Goal: Task Accomplishment & Management: Complete application form

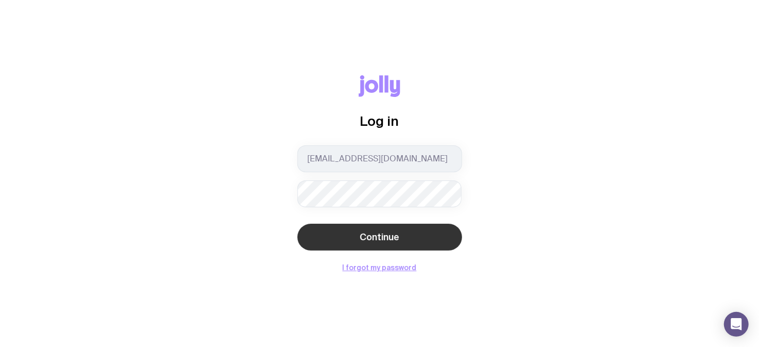
drag, startPoint x: 0, startPoint y: 0, endPoint x: 348, endPoint y: 229, distance: 416.0
click at [348, 229] on button "Continue" at bounding box center [380, 236] width 165 height 27
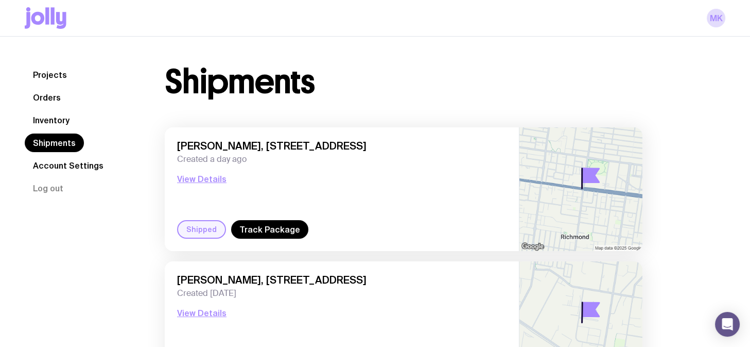
click at [63, 124] on link "Inventory" at bounding box center [51, 120] width 53 height 19
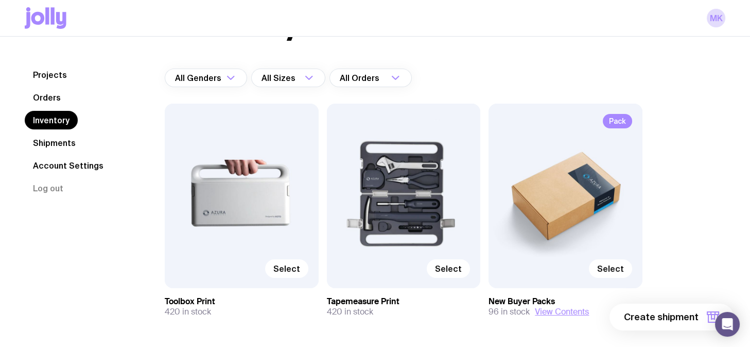
scroll to position [99, 0]
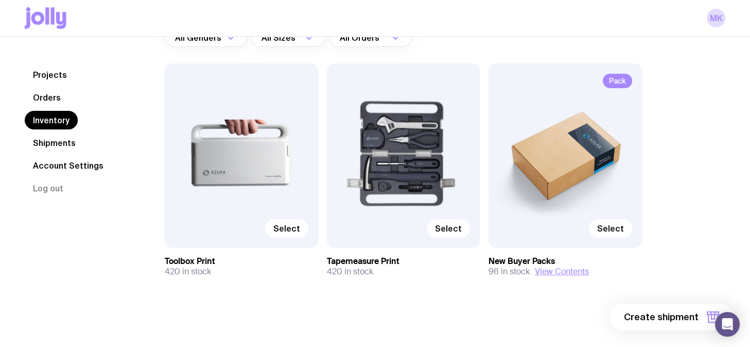
drag, startPoint x: 552, startPoint y: 274, endPoint x: 599, endPoint y: 239, distance: 58.5
click at [599, 239] on div "Pack Select New Buyer Packs 96 in stock View Contents" at bounding box center [566, 169] width 154 height 213
click at [606, 227] on span "Select" at bounding box center [610, 228] width 27 height 10
click at [0, 0] on input "Select" at bounding box center [0, 0] width 0 height 0
click at [691, 318] on span "1 item" at bounding box center [686, 316] width 26 height 12
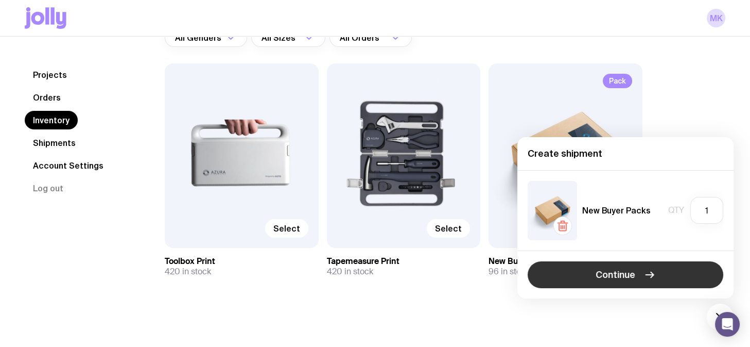
click at [573, 285] on button "Continue" at bounding box center [626, 274] width 196 height 27
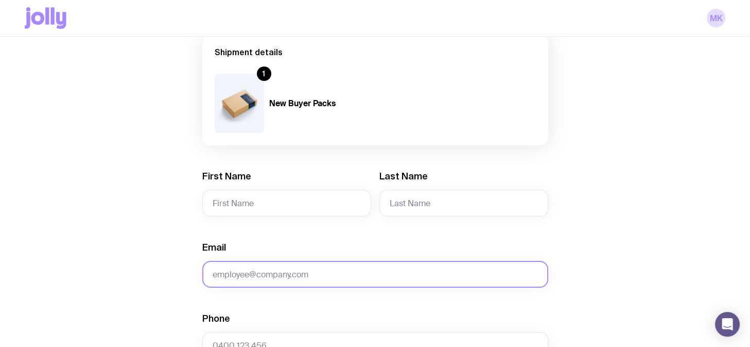
scroll to position [129, 0]
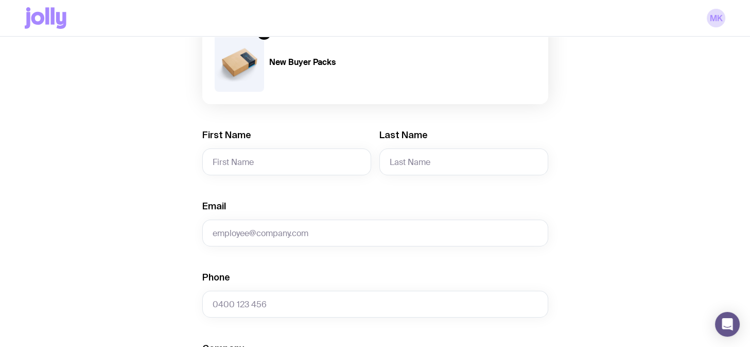
click at [295, 184] on form "Shipment details 1 New Buyer Packs First Name Last Name Email Phone Company Add…" at bounding box center [375, 342] width 346 height 698
click at [298, 174] on input "First Name" at bounding box center [286, 161] width 169 height 27
type input "Maeve"
type input "[PERSON_NAME]"
click at [250, 251] on span "Required" at bounding box center [375, 251] width 346 height 10
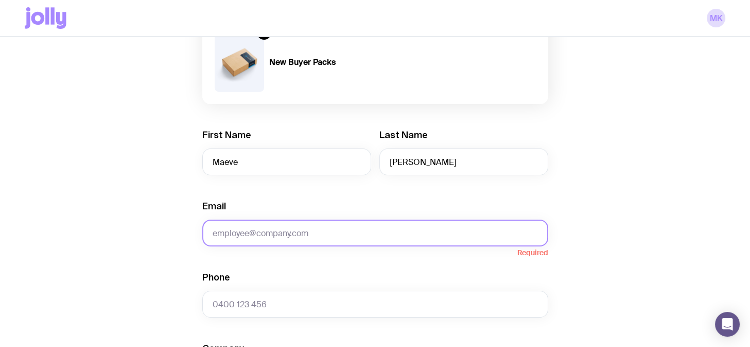
click at [261, 236] on input "Email" at bounding box center [375, 232] width 346 height 27
paste input "[EMAIL_ADDRESS][DOMAIN_NAME]"
type input "[EMAIL_ADDRESS][DOMAIN_NAME]"
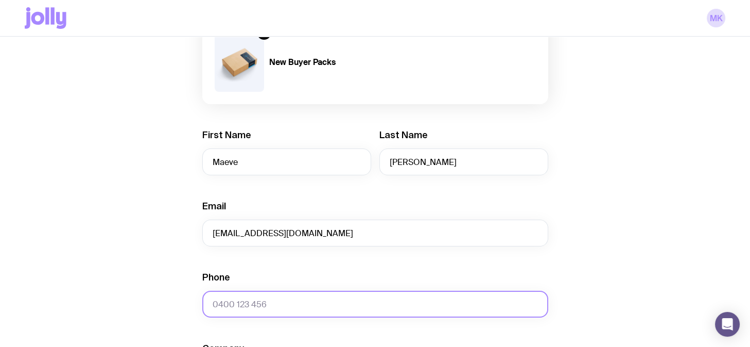
click at [284, 300] on input "Phone" at bounding box center [375, 303] width 346 height 27
paste input "0452083830"
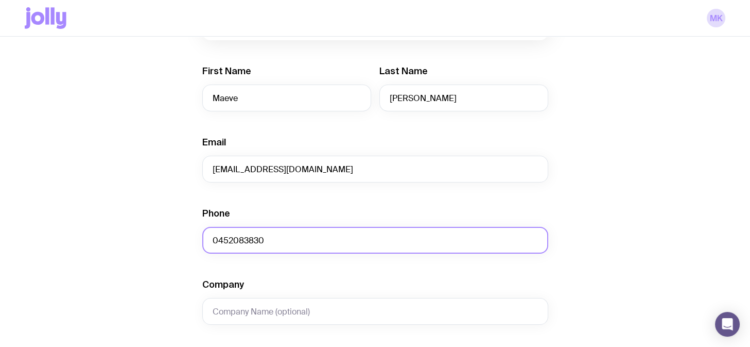
scroll to position [322, 0]
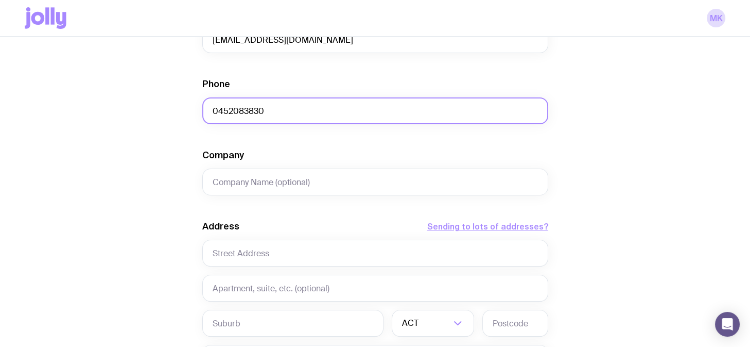
type input "0452083830"
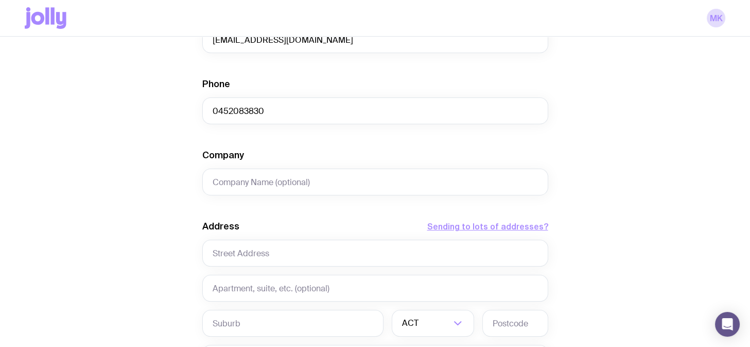
click at [256, 163] on div "Company" at bounding box center [375, 172] width 346 height 46
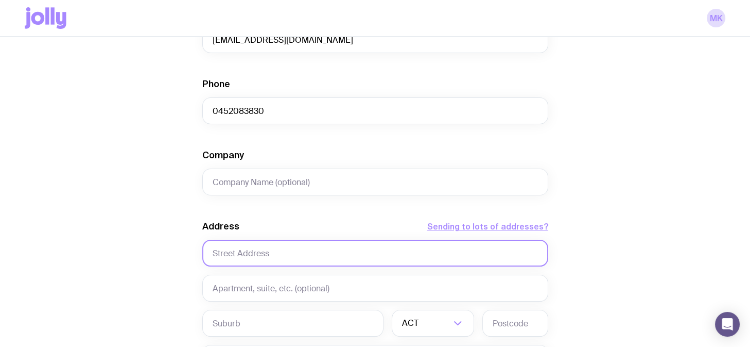
click at [249, 250] on input "text" at bounding box center [375, 252] width 346 height 27
click at [280, 260] on input "text" at bounding box center [375, 252] width 346 height 27
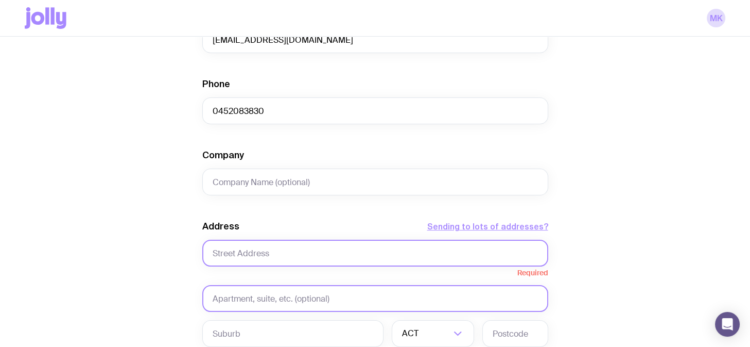
paste input "[STREET_ADDRESS][PERSON_NAME]"
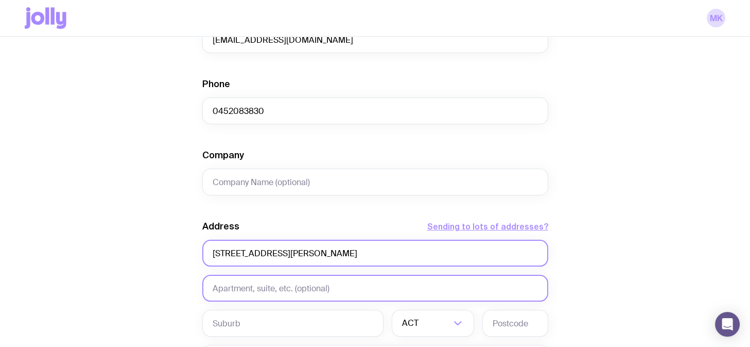
type input "[STREET_ADDRESS][PERSON_NAME]"
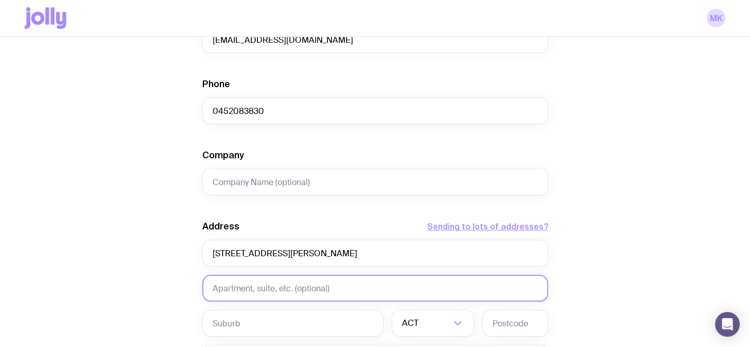
click at [257, 291] on input "text" at bounding box center [375, 287] width 346 height 27
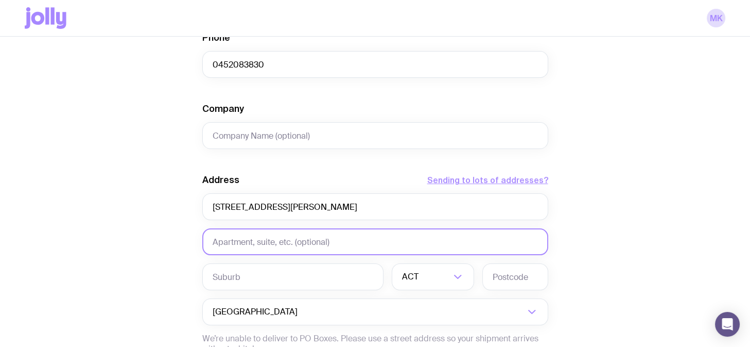
scroll to position [386, 0]
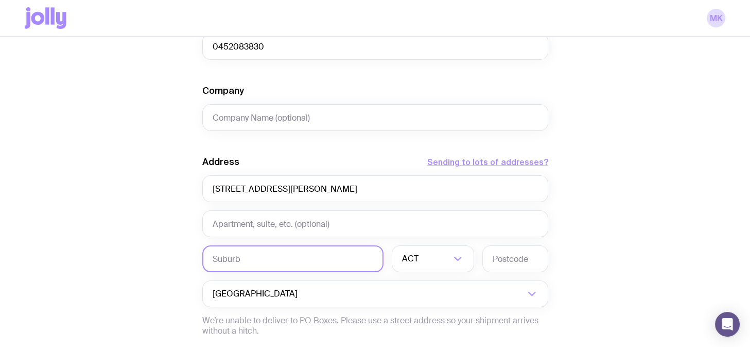
click at [258, 258] on input "text" at bounding box center [292, 258] width 181 height 27
type input "Randwick"
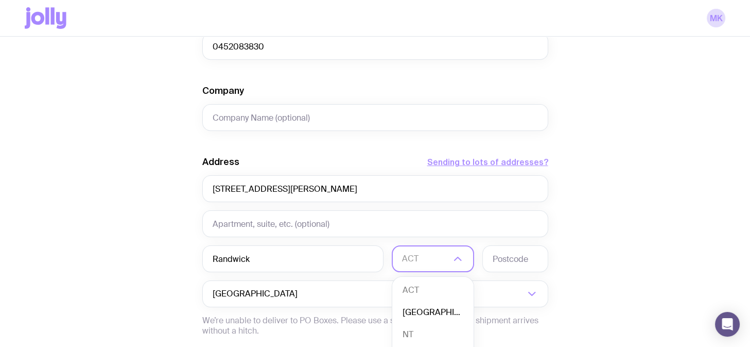
click at [431, 306] on li "[GEOGRAPHIC_DATA]" at bounding box center [432, 312] width 81 height 22
drag, startPoint x: 508, startPoint y: 270, endPoint x: 514, endPoint y: 256, distance: 15.7
click at [512, 261] on input "text" at bounding box center [515, 258] width 66 height 27
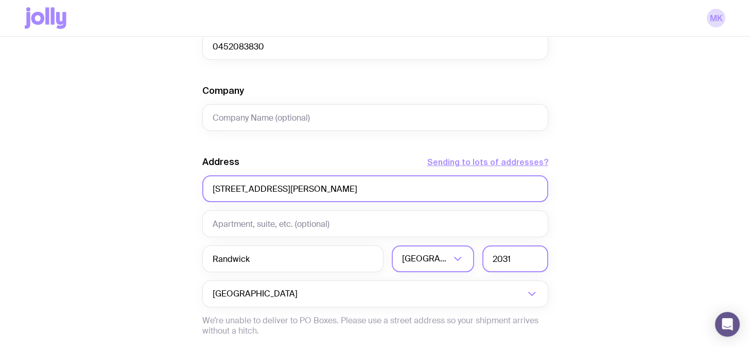
type input "2031"
drag, startPoint x: 308, startPoint y: 188, endPoint x: 539, endPoint y: 197, distance: 230.3
click at [538, 196] on input "[STREET_ADDRESS][PERSON_NAME]" at bounding box center [375, 188] width 346 height 27
type input "Unit [STREET_ADDRESS][PERSON_NAME]"
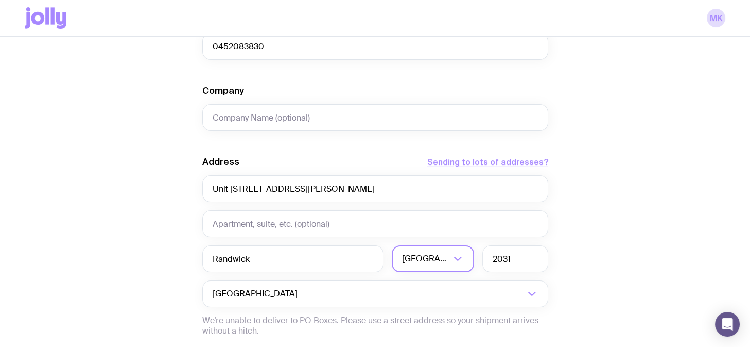
click at [702, 188] on div "Create shipment Shipment details 1 New Buyer Packs First Name [PERSON_NAME] Las…" at bounding box center [375, 83] width 701 height 783
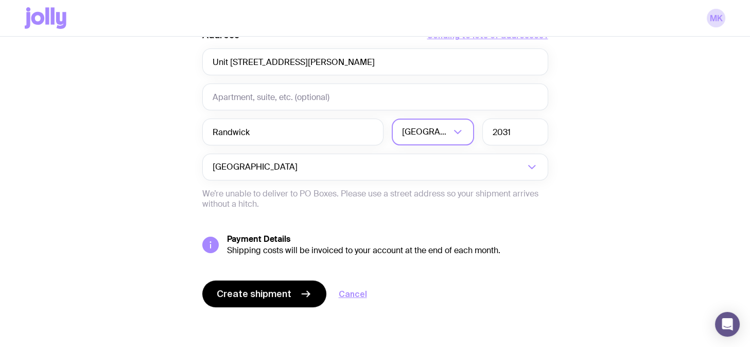
scroll to position [514, 0]
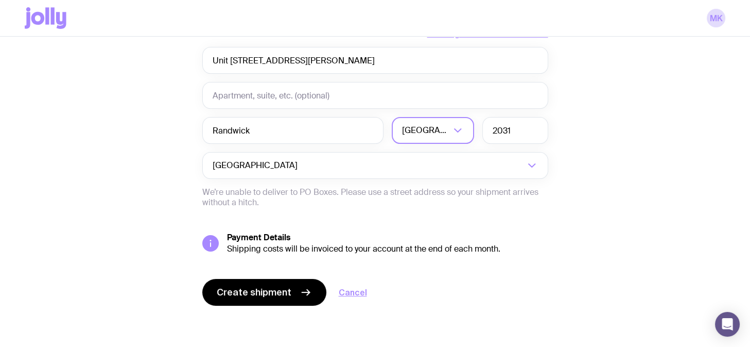
drag, startPoint x: 289, startPoint y: 285, endPoint x: 292, endPoint y: 151, distance: 133.9
click at [255, 287] on span "Create shipment" at bounding box center [254, 292] width 75 height 12
